Goal: Task Accomplishment & Management: Use online tool/utility

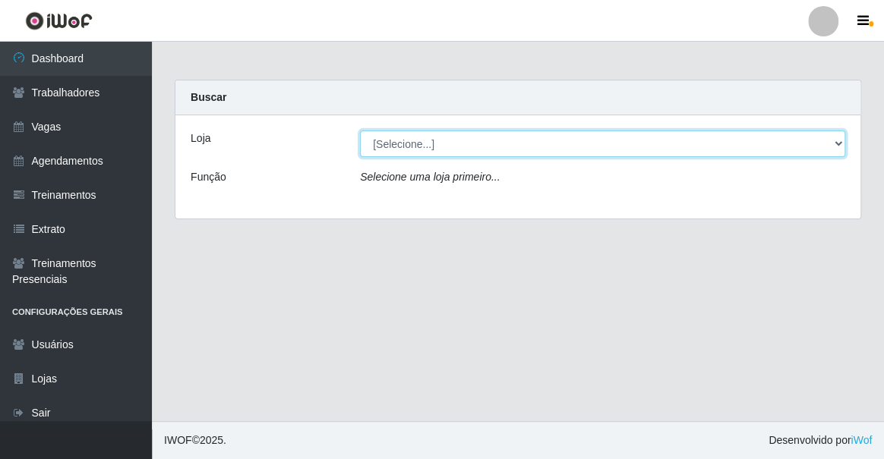
click at [443, 150] on select "[Selecione...] Famiglia Muccini - Ristorante [PERSON_NAME]" at bounding box center [602, 144] width 485 height 27
click at [360, 131] on select "[Selecione...] Famiglia Muccini - Ristorante [PERSON_NAME]" at bounding box center [602, 144] width 485 height 27
click at [447, 152] on select "[Selecione...] Famiglia Muccini - Ristorante [PERSON_NAME]" at bounding box center [602, 144] width 485 height 27
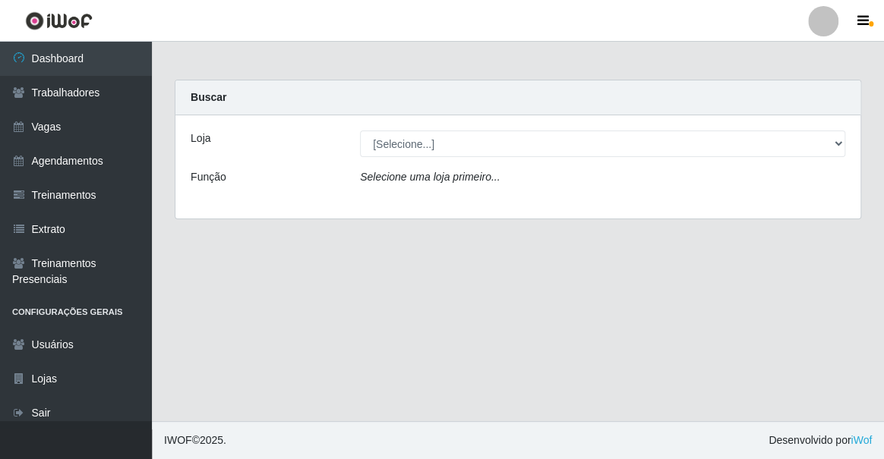
click at [454, 198] on div "Loja [Selecione...] Famiglia Muccini - Ristorante [PERSON_NAME] Função Selecion…" at bounding box center [517, 166] width 685 height 103
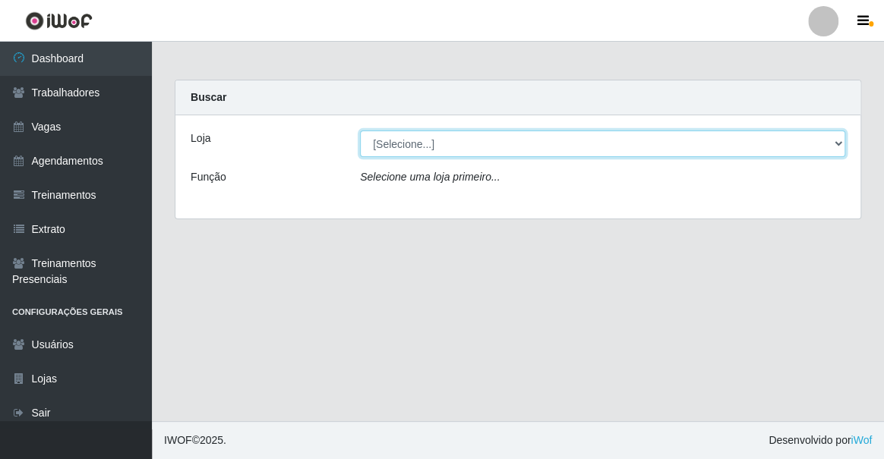
click at [460, 142] on select "[Selecione...] Famiglia Muccini - Ristorante [PERSON_NAME]" at bounding box center [602, 144] width 485 height 27
select select "267"
click at [360, 131] on select "[Selecione...] Famiglia Muccini - Ristorante [PERSON_NAME]" at bounding box center [602, 144] width 485 height 27
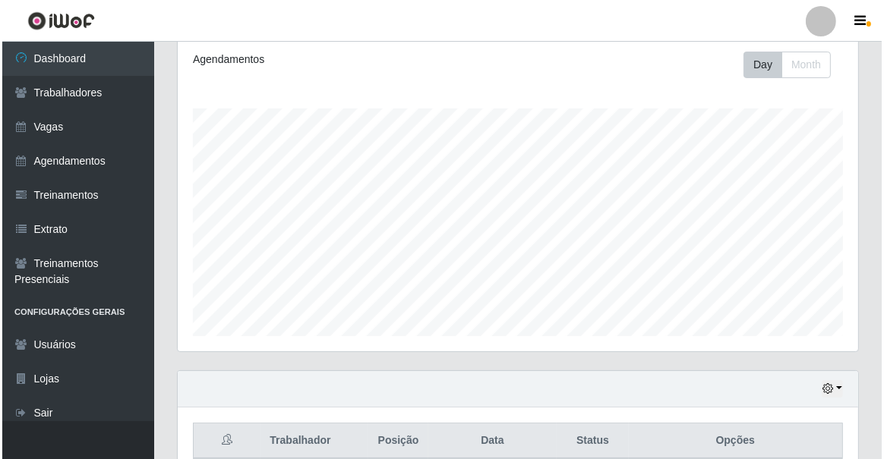
scroll to position [372, 0]
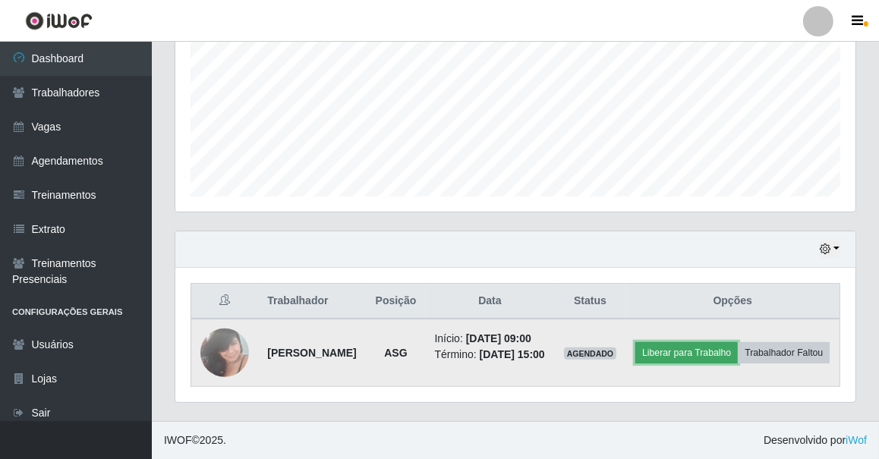
click at [738, 342] on button "Liberar para Trabalho" at bounding box center [686, 352] width 102 height 21
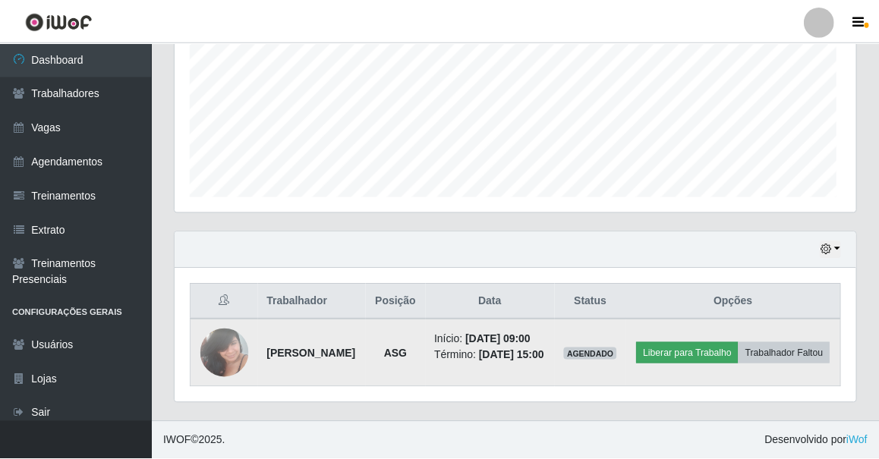
scroll to position [315, 673]
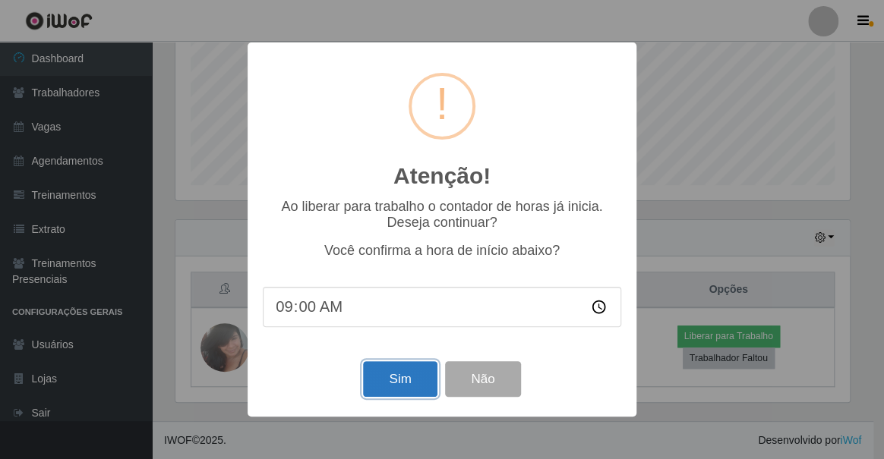
click at [388, 371] on button "Sim" at bounding box center [400, 379] width 74 height 36
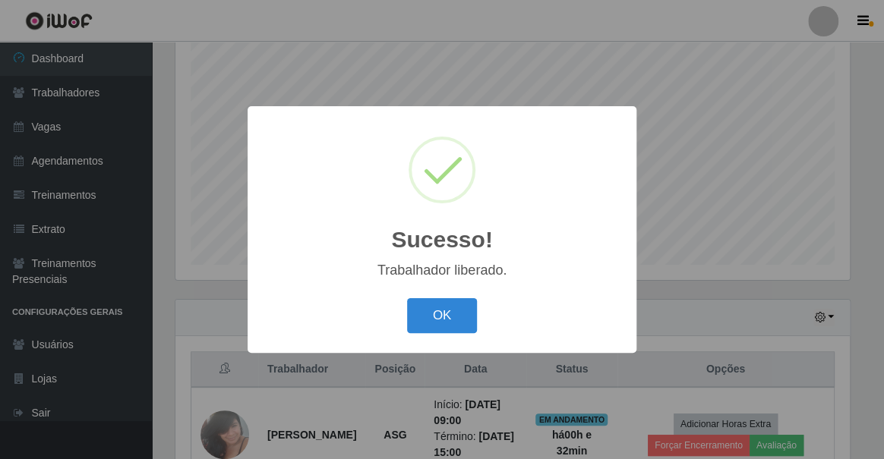
click at [407, 298] on button "OK" at bounding box center [442, 316] width 71 height 36
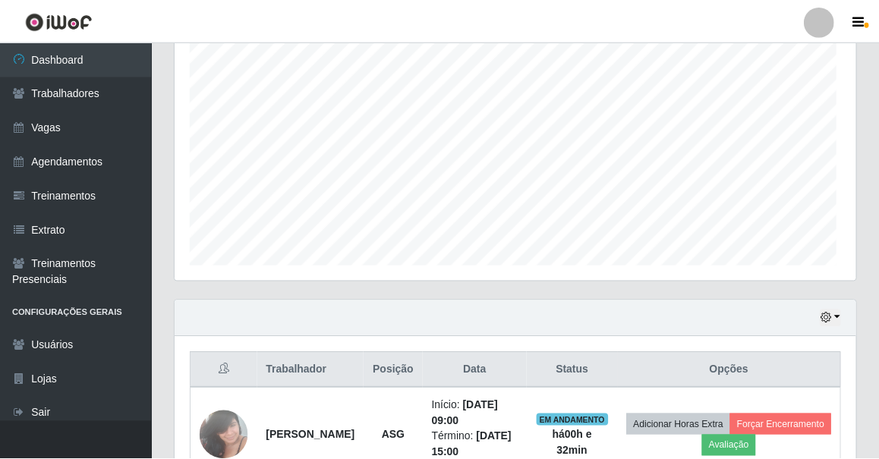
scroll to position [315, 680]
